Goal: Use online tool/utility: Utilize a website feature to perform a specific function

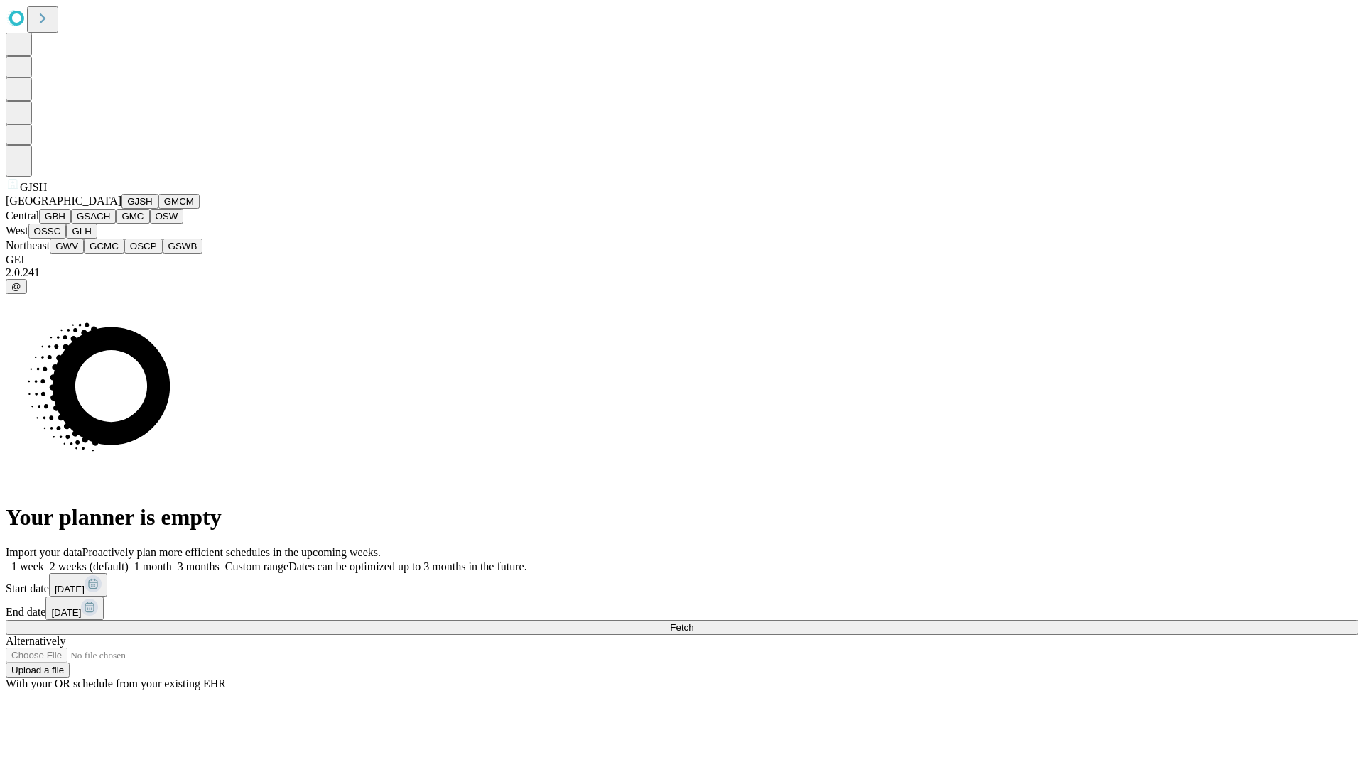
click at [122, 209] on button "GJSH" at bounding box center [140, 201] width 37 height 15
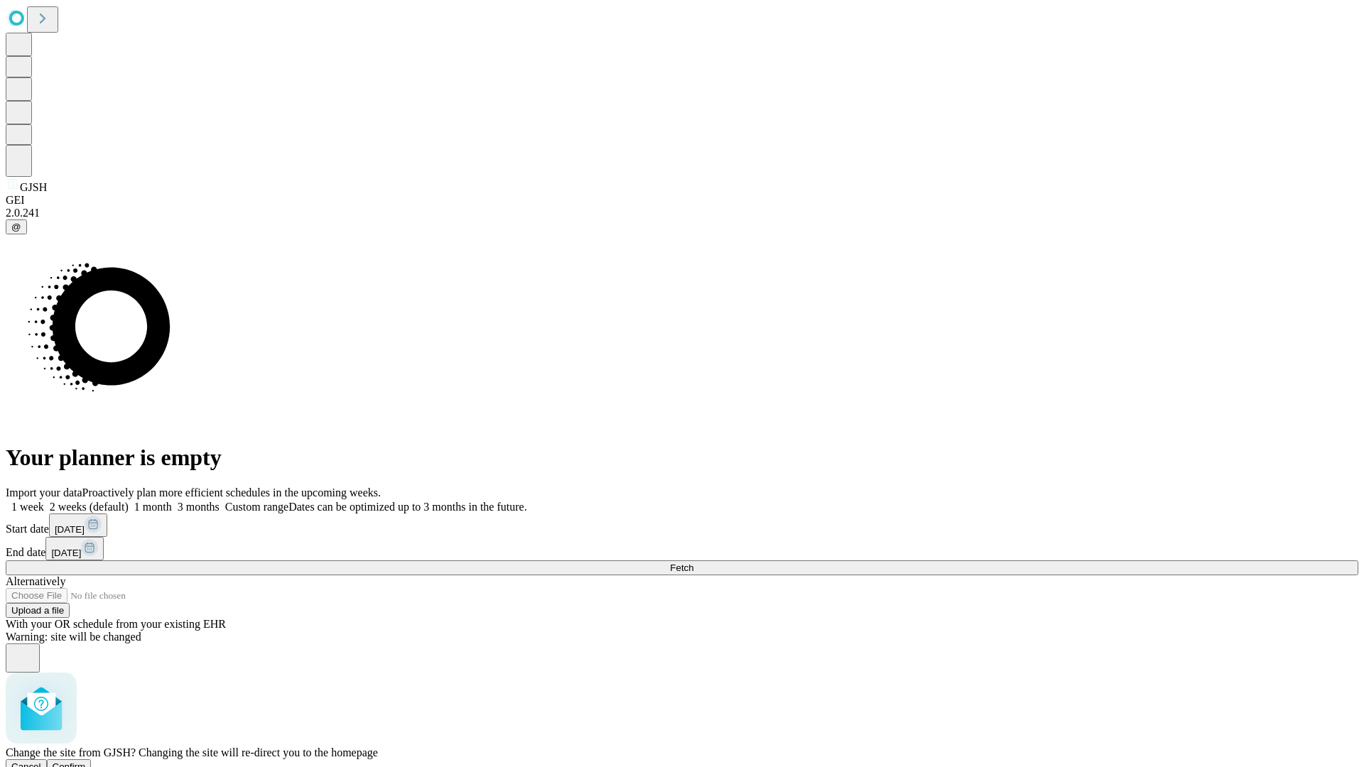
click at [86, 762] on span "Confirm" at bounding box center [69, 767] width 33 height 11
click at [172, 501] on label "1 month" at bounding box center [150, 507] width 43 height 12
click at [694, 563] on span "Fetch" at bounding box center [681, 568] width 23 height 11
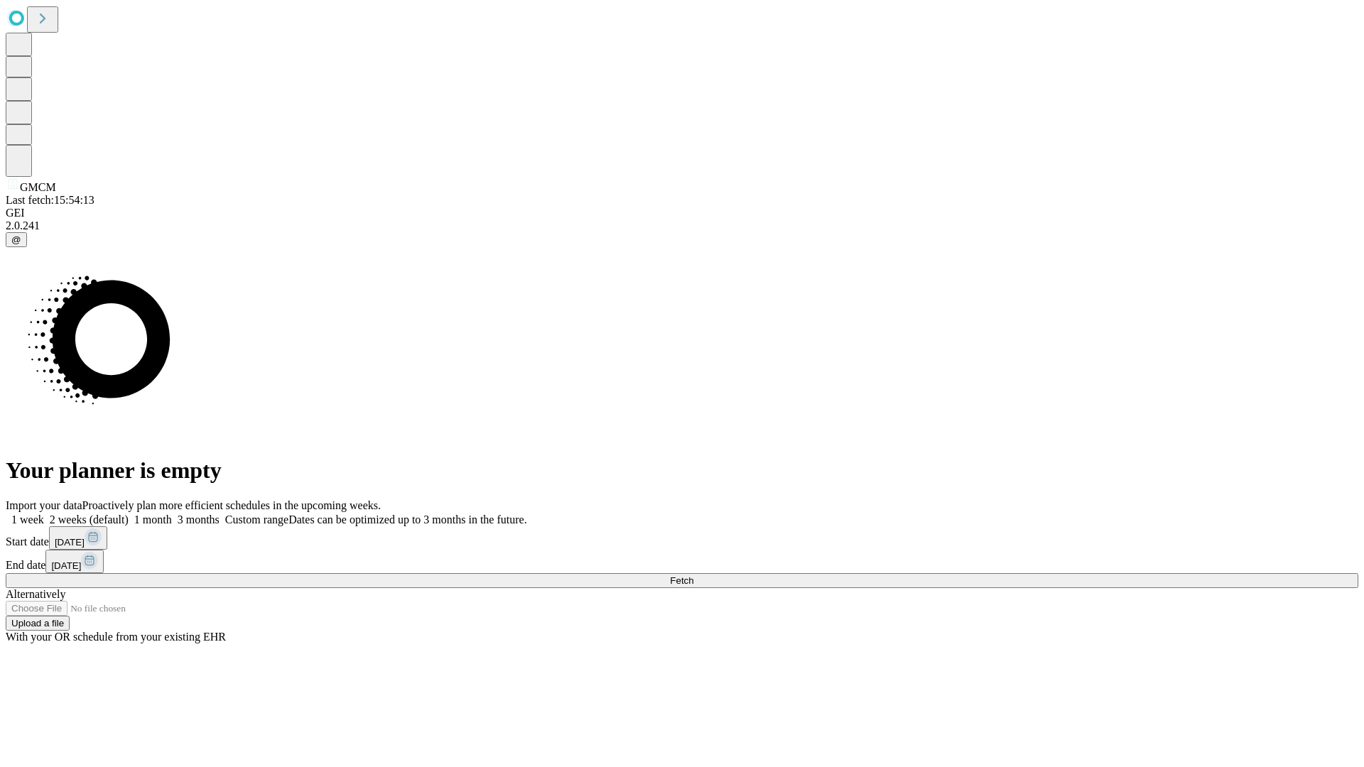
click at [172, 514] on label "1 month" at bounding box center [150, 520] width 43 height 12
click at [694, 576] on span "Fetch" at bounding box center [681, 581] width 23 height 11
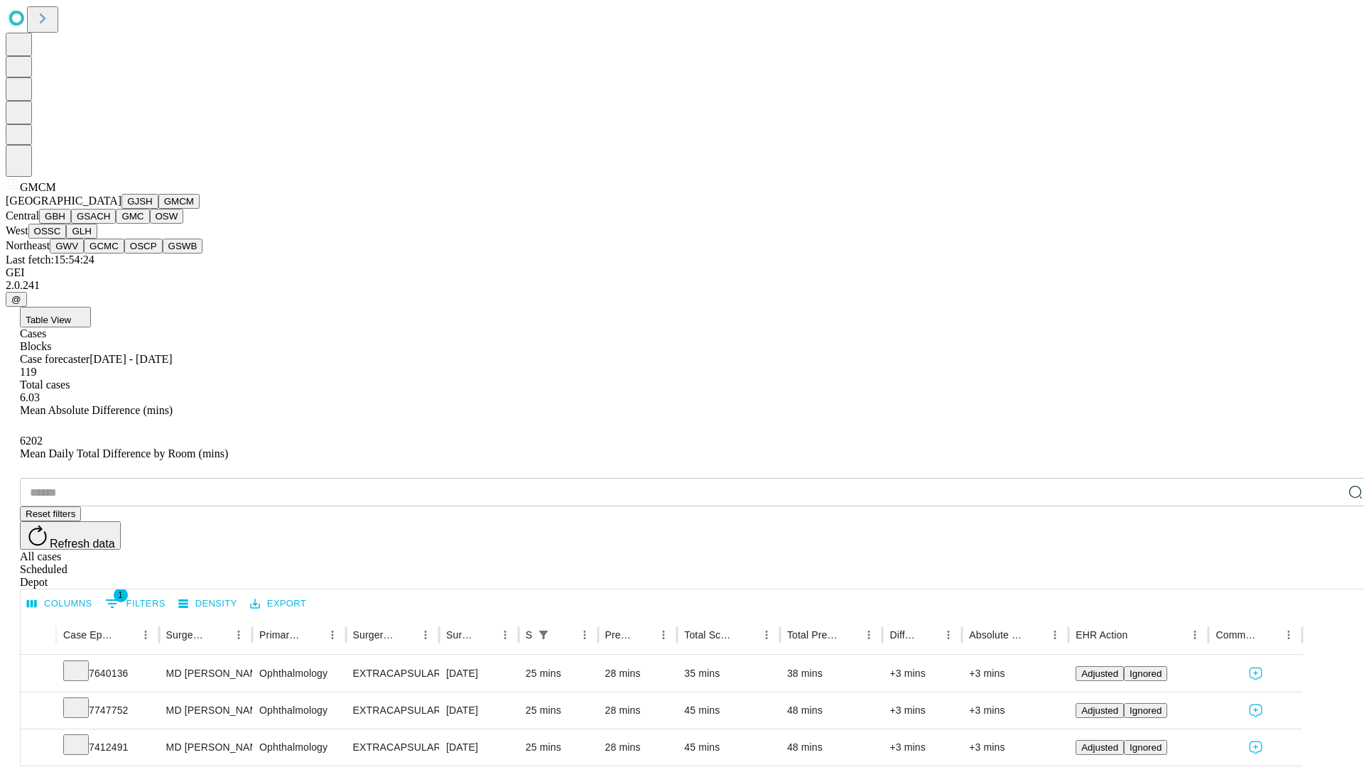
click at [71, 224] on button "GBH" at bounding box center [55, 216] width 32 height 15
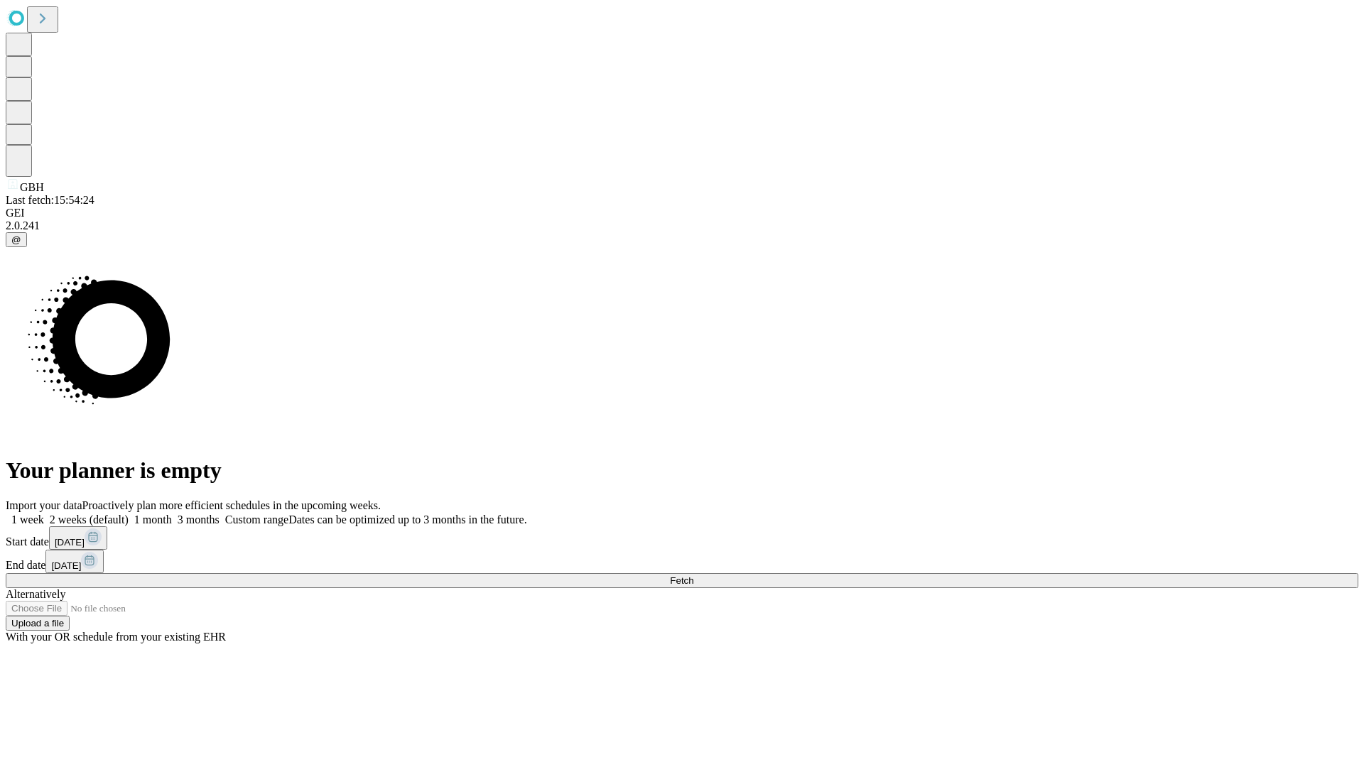
click at [172, 514] on label "1 month" at bounding box center [150, 520] width 43 height 12
click at [694, 576] on span "Fetch" at bounding box center [681, 581] width 23 height 11
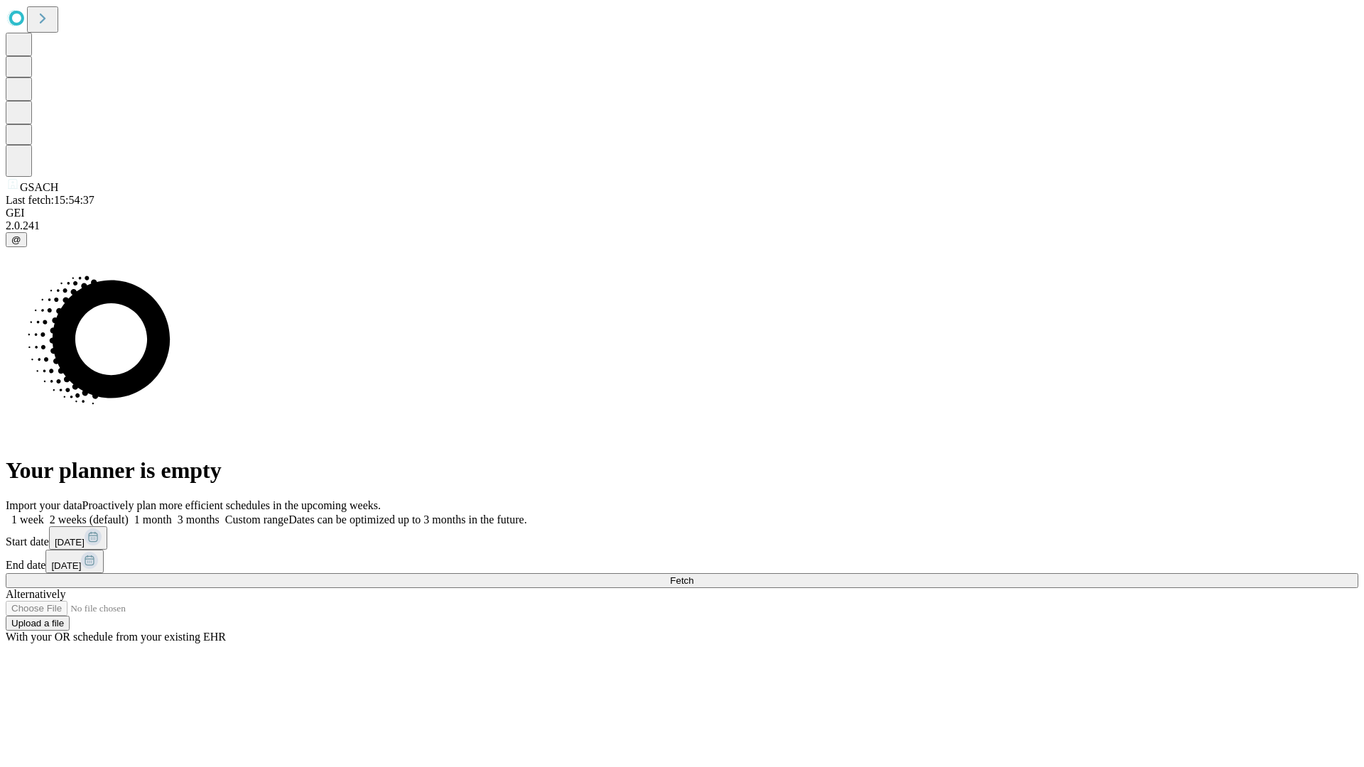
click at [694, 576] on span "Fetch" at bounding box center [681, 581] width 23 height 11
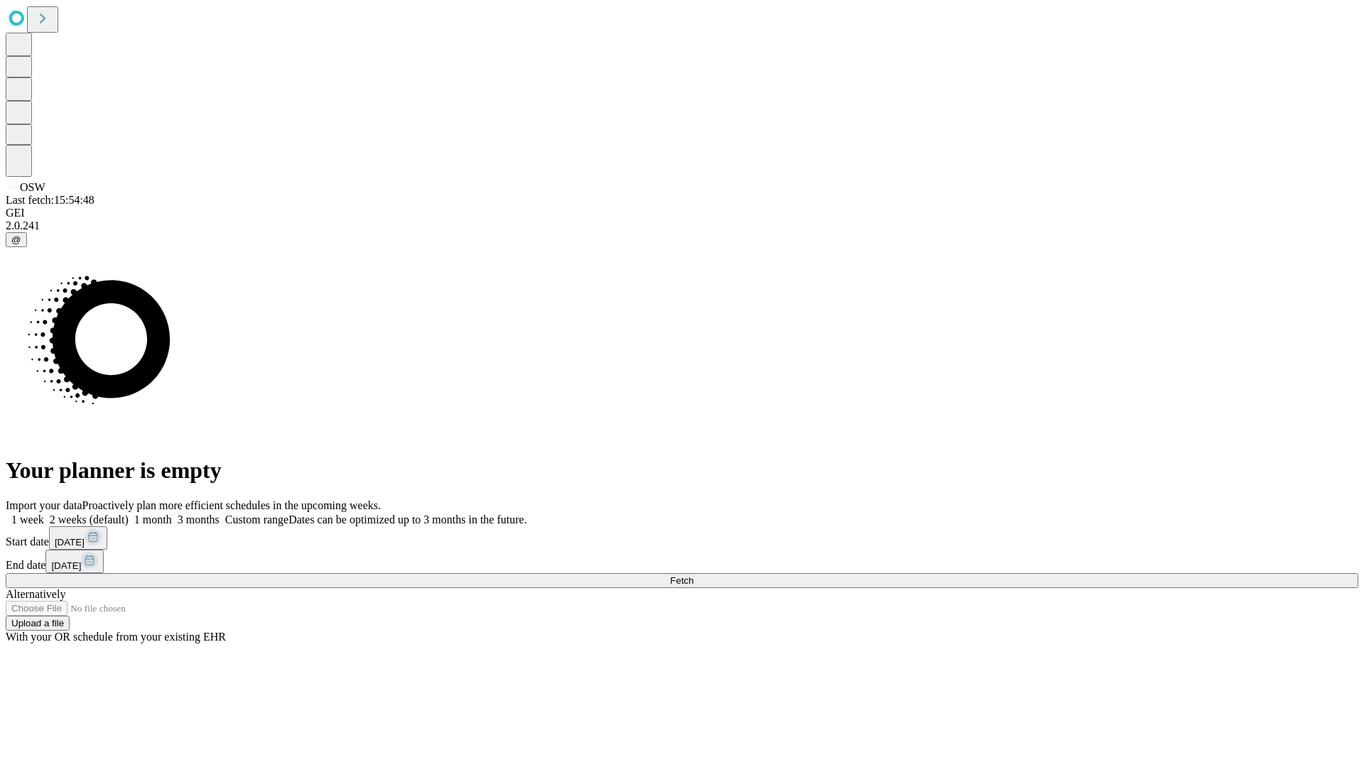
click at [694, 576] on span "Fetch" at bounding box center [681, 581] width 23 height 11
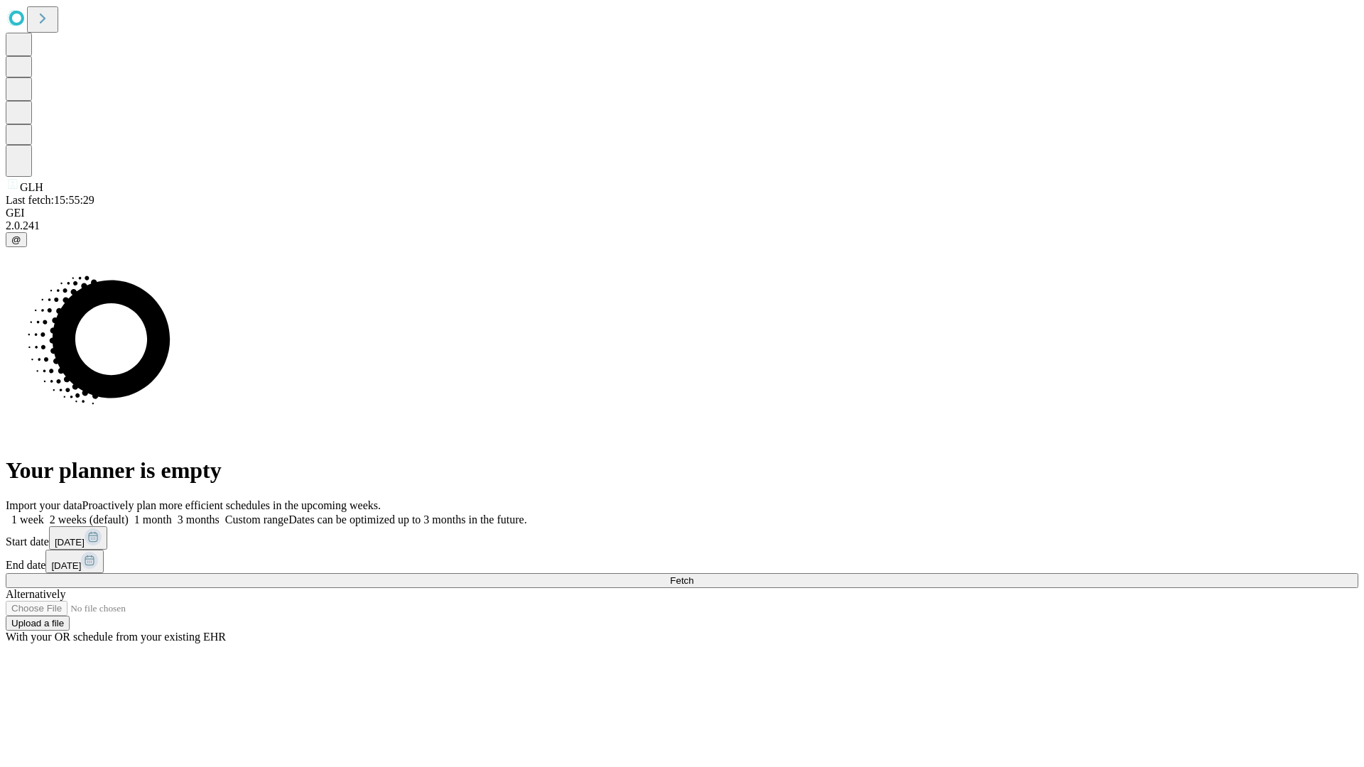
click at [172, 514] on label "1 month" at bounding box center [150, 520] width 43 height 12
click at [694, 576] on span "Fetch" at bounding box center [681, 581] width 23 height 11
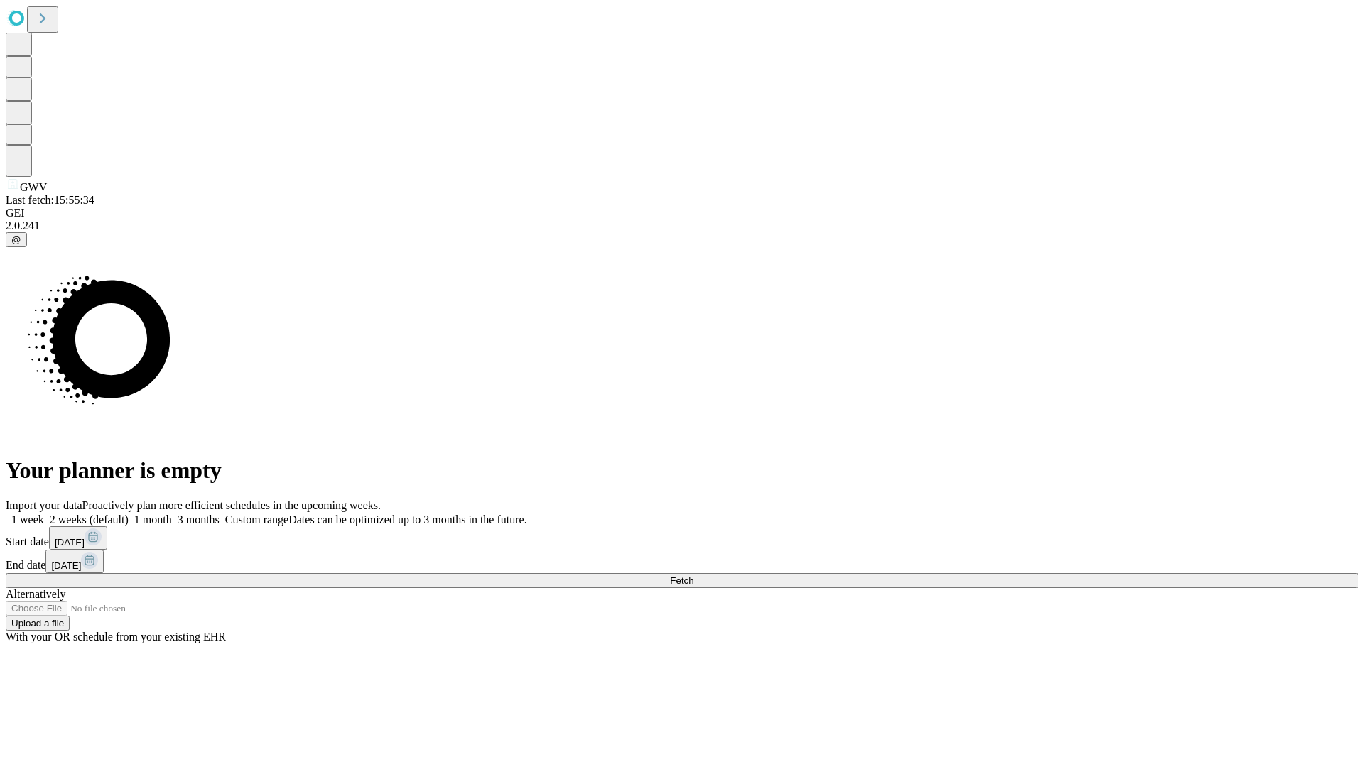
click at [694, 576] on span "Fetch" at bounding box center [681, 581] width 23 height 11
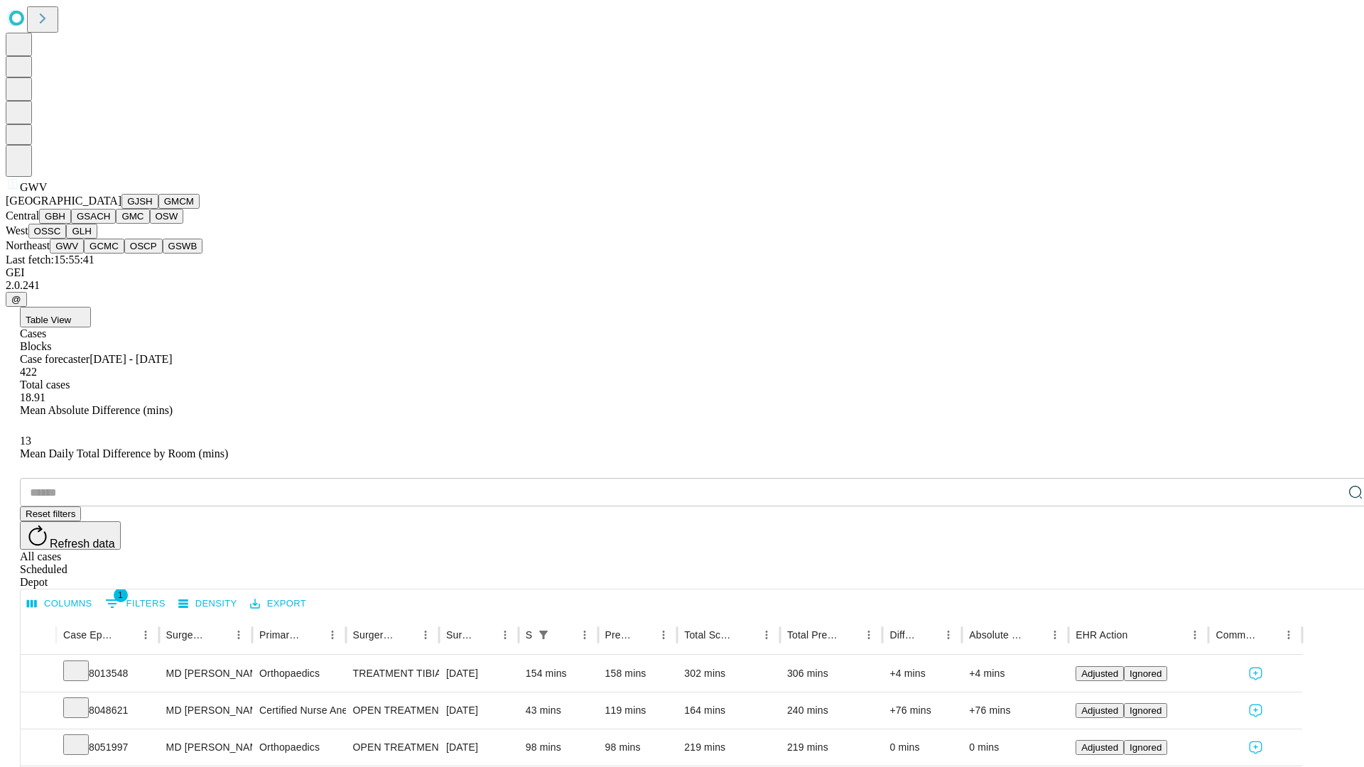
click at [110, 254] on button "GCMC" at bounding box center [104, 246] width 41 height 15
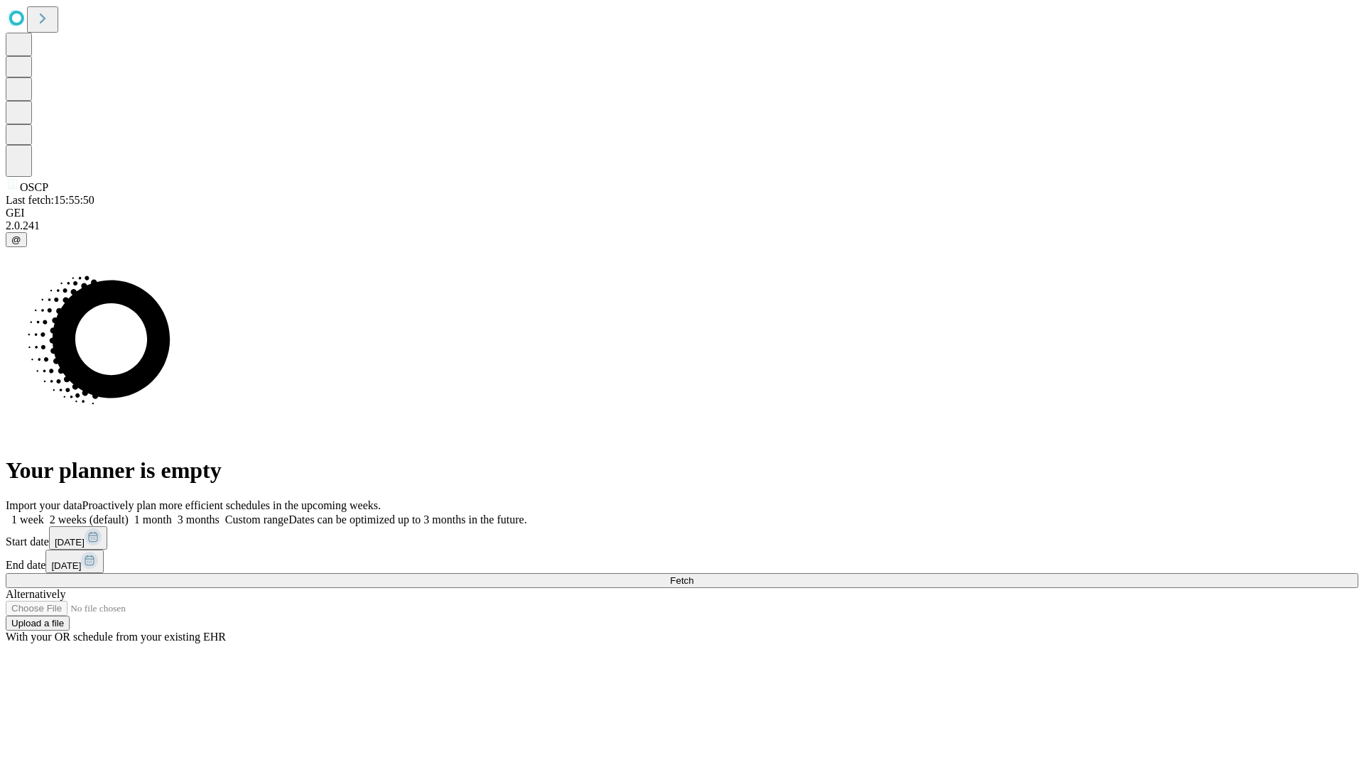
click at [694, 576] on span "Fetch" at bounding box center [681, 581] width 23 height 11
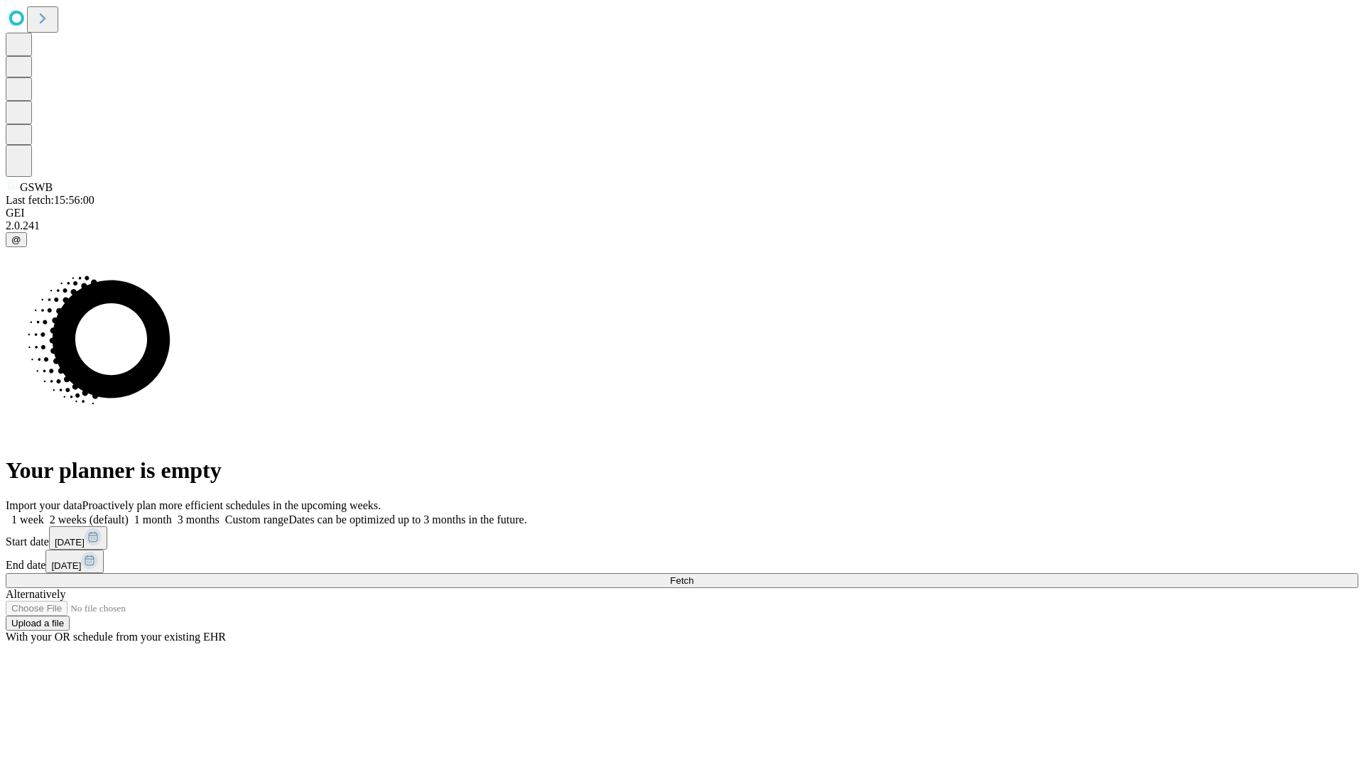
click at [172, 514] on label "1 month" at bounding box center [150, 520] width 43 height 12
click at [694, 576] on span "Fetch" at bounding box center [681, 581] width 23 height 11
